Goal: Transaction & Acquisition: Download file/media

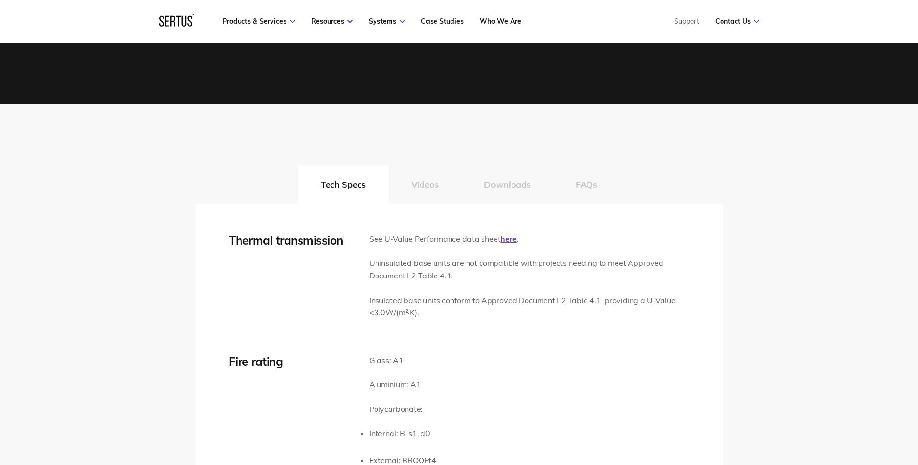
scroll to position [1258, 0]
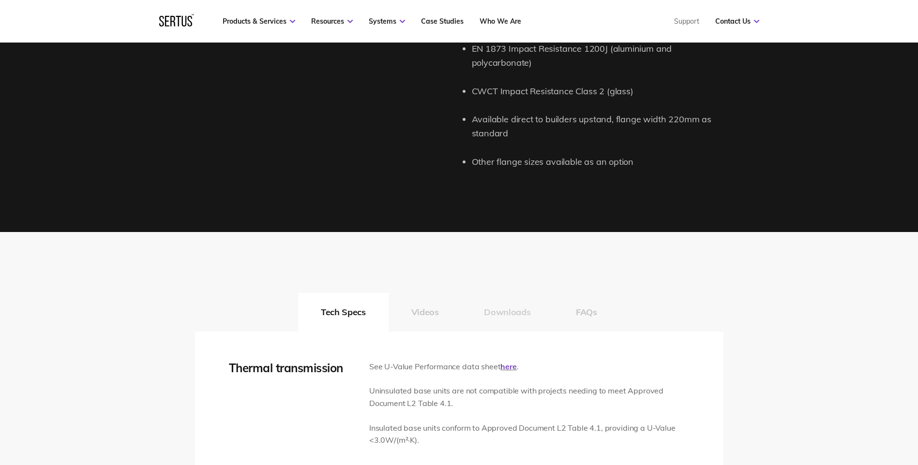
click at [518, 308] on button "Downloads" at bounding box center [507, 312] width 92 height 39
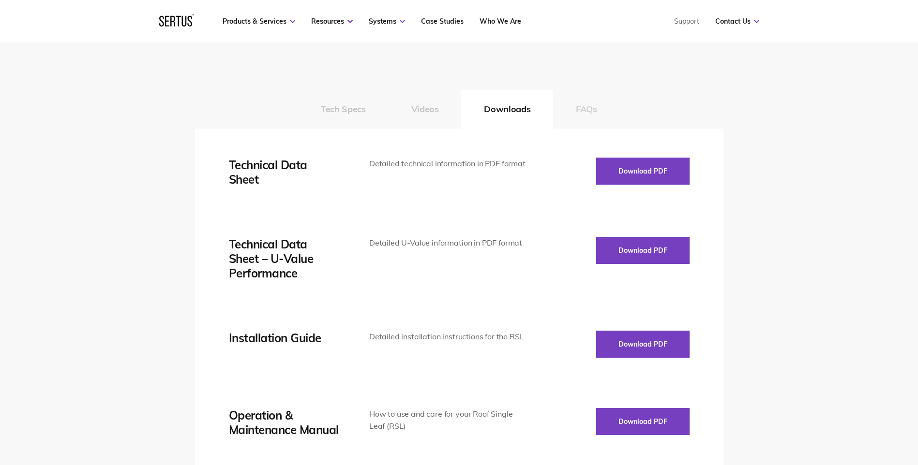
scroll to position [1500, 0]
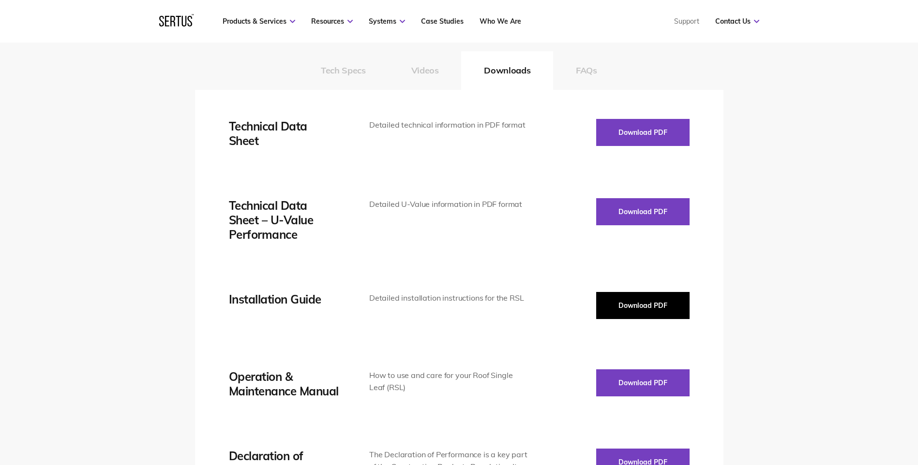
click at [635, 310] on button "Download PDF" at bounding box center [642, 305] width 93 height 27
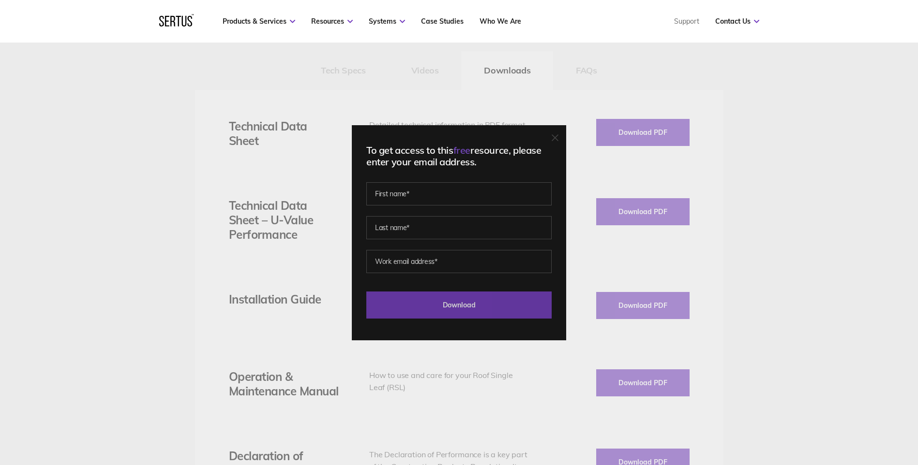
click at [472, 305] on input "Download" at bounding box center [458, 305] width 185 height 27
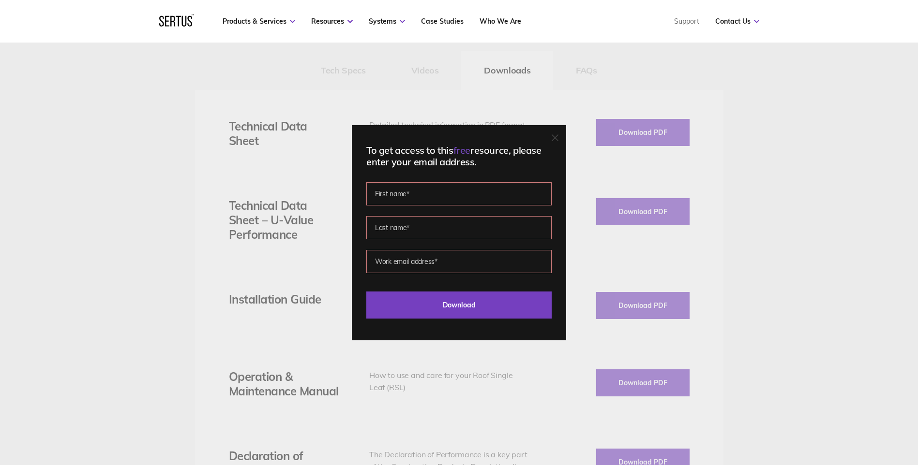
click at [386, 184] on input "text" at bounding box center [458, 193] width 185 height 23
type input "[PERSON_NAME]"
type input "Long"
type input "[PERSON_NAME][EMAIL_ADDRESS][DOMAIN_NAME]"
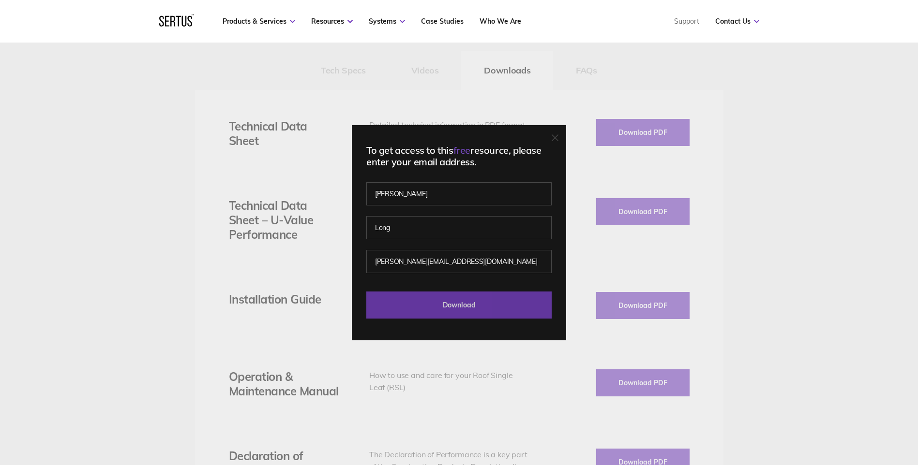
click at [427, 311] on input "Download" at bounding box center [458, 305] width 185 height 27
